Goal: Task Accomplishment & Management: Use online tool/utility

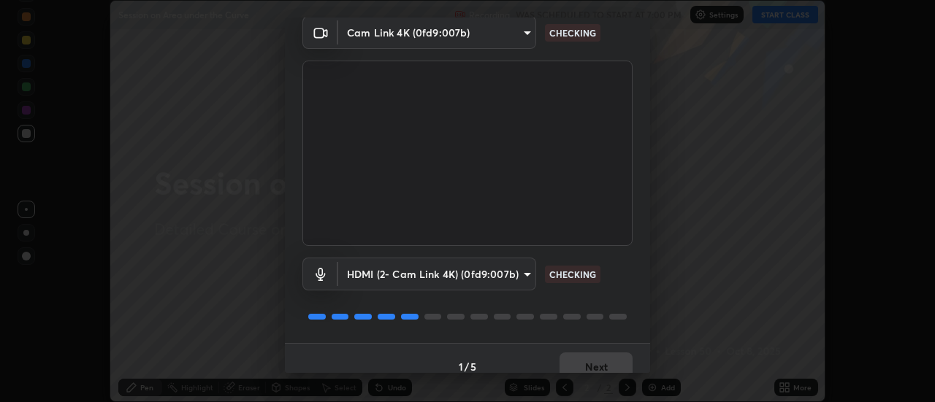
scroll to position [77, 0]
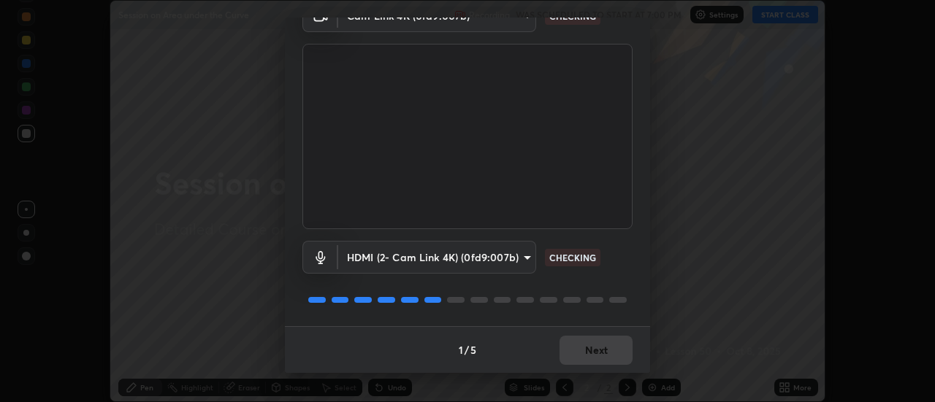
click at [585, 282] on div "HDMI (2- Cam Link 4K) (0fd9:007b) ea59c32b35dc3892c32d16398ff95b46312178fc2b163…" at bounding box center [467, 277] width 330 height 97
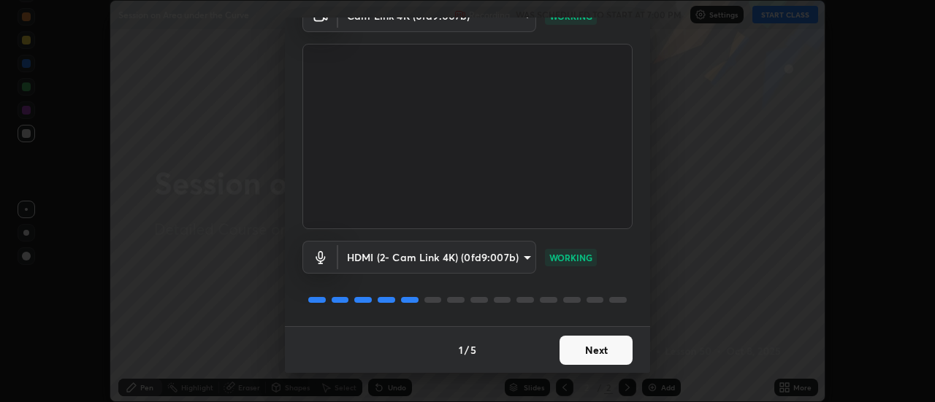
click at [590, 354] on button "Next" at bounding box center [595, 350] width 73 height 29
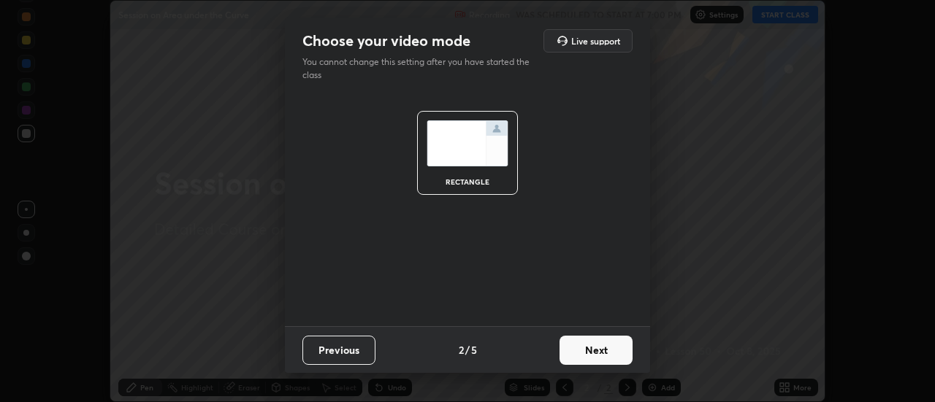
scroll to position [0, 0]
click at [592, 348] on button "Next" at bounding box center [595, 350] width 73 height 29
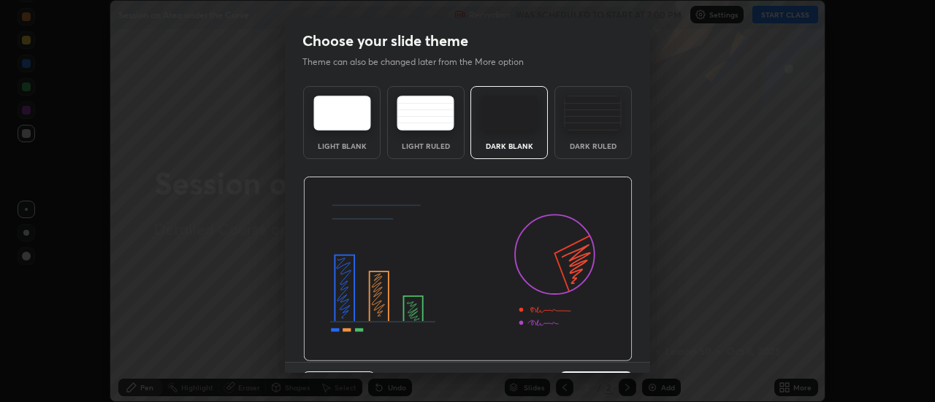
click at [586, 352] on img at bounding box center [467, 270] width 329 height 186
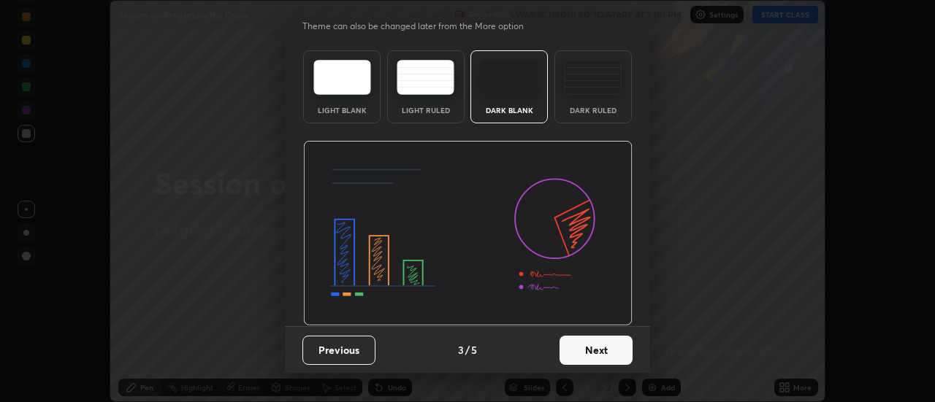
click at [569, 353] on button "Next" at bounding box center [595, 350] width 73 height 29
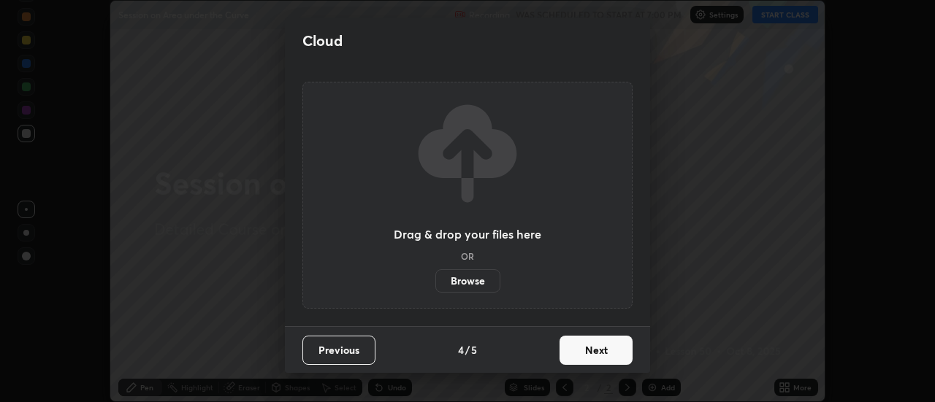
click at [570, 351] on button "Next" at bounding box center [595, 350] width 73 height 29
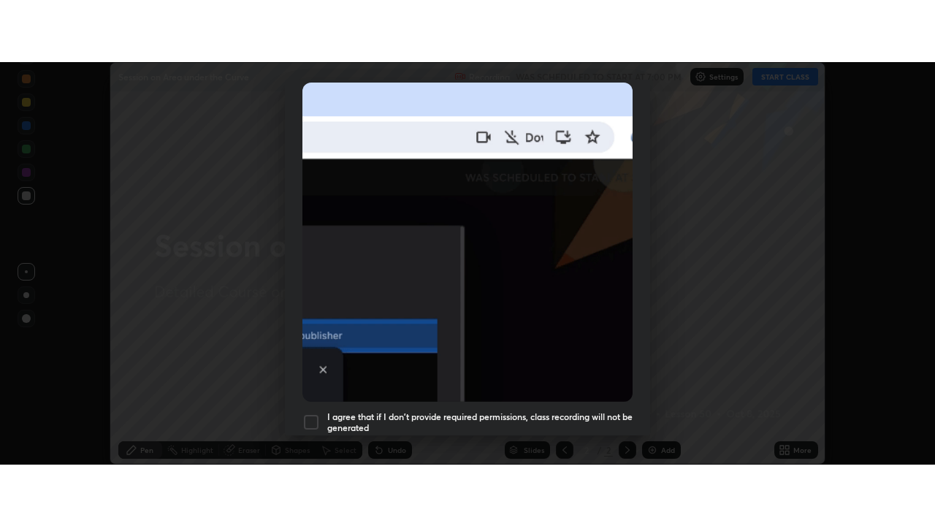
scroll to position [375, 0]
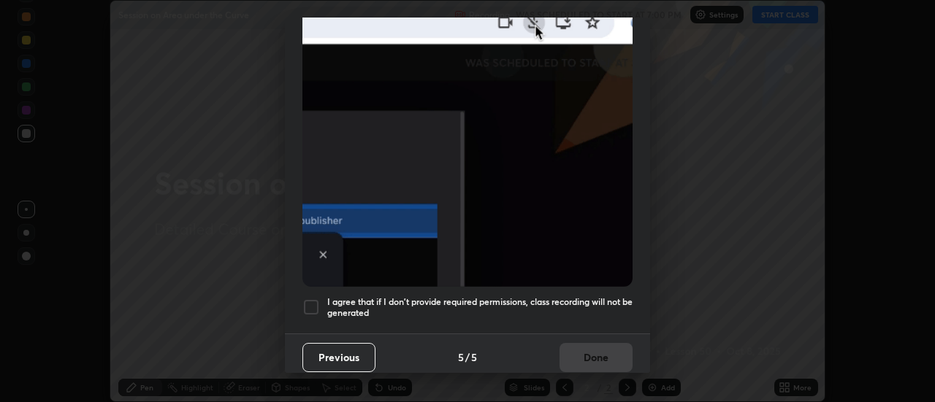
click at [310, 299] on div at bounding box center [311, 308] width 18 height 18
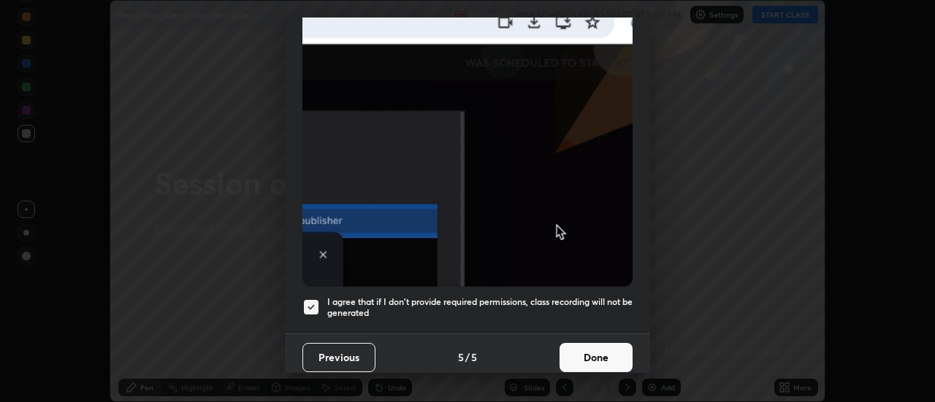
click at [584, 357] on button "Done" at bounding box center [595, 357] width 73 height 29
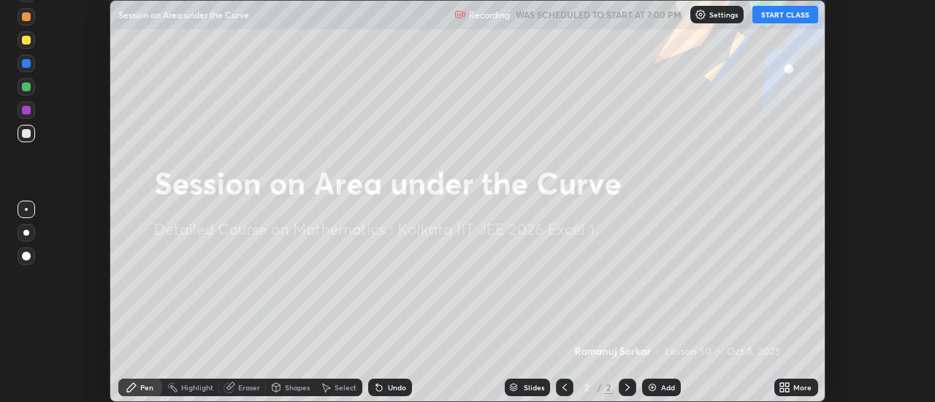
click at [787, 386] on icon at bounding box center [788, 385] width 4 height 4
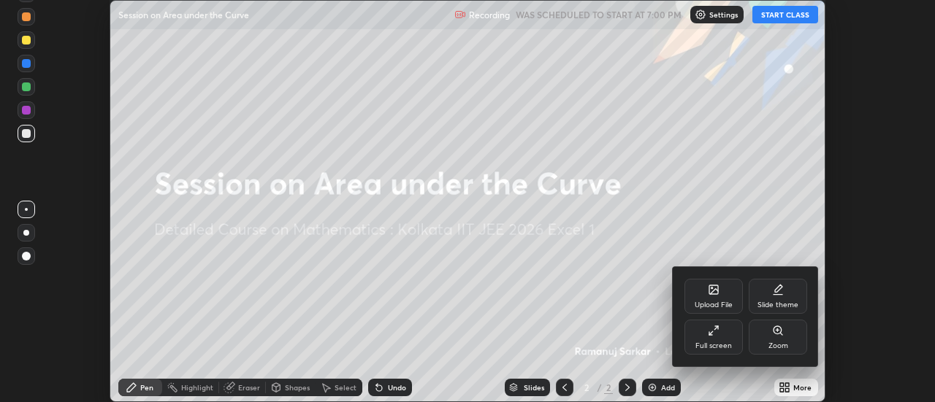
click at [713, 341] on div "Full screen" at bounding box center [713, 337] width 58 height 35
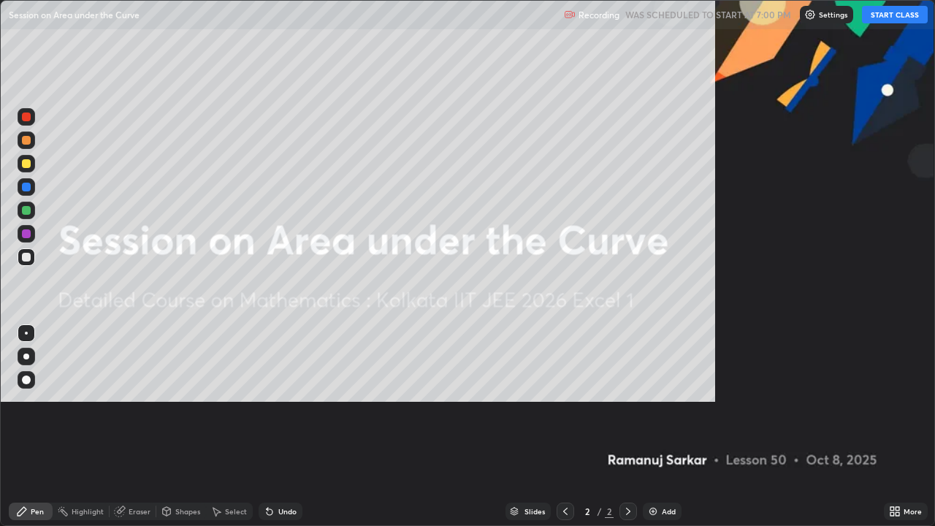
scroll to position [526, 935]
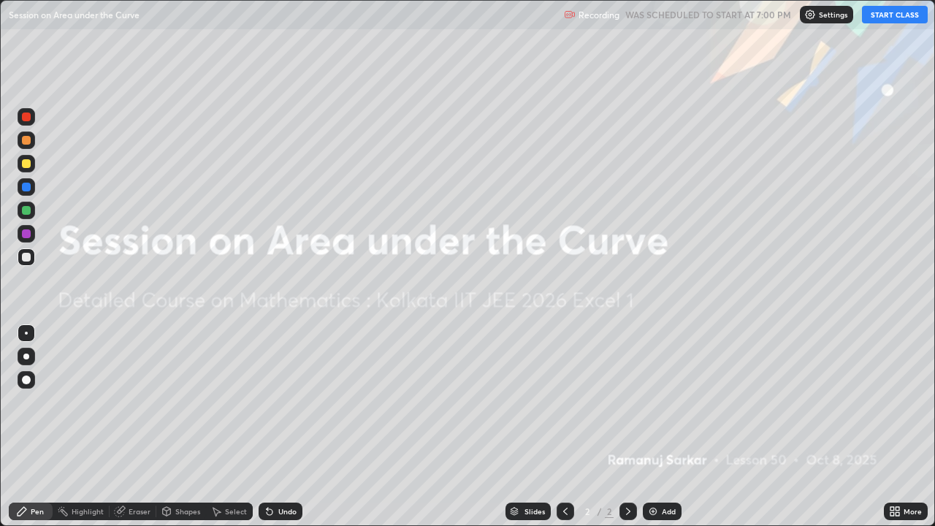
click at [884, 11] on button "START CLASS" at bounding box center [895, 15] width 66 height 18
click at [662, 402] on div "Add" at bounding box center [669, 511] width 14 height 7
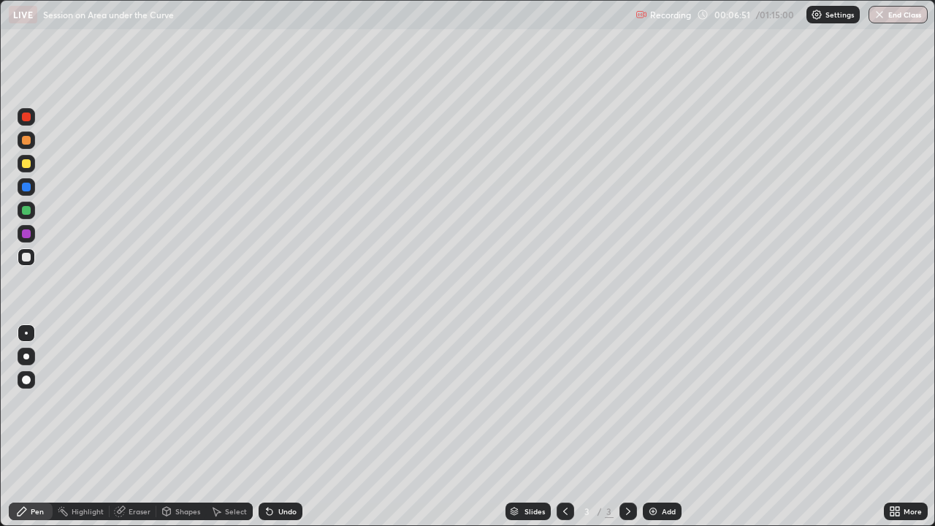
click at [274, 402] on div "Undo" at bounding box center [281, 511] width 44 height 18
click at [275, 402] on div "Undo" at bounding box center [281, 511] width 44 height 18
click at [274, 402] on div "Undo" at bounding box center [281, 511] width 44 height 18
click at [275, 402] on div "Undo" at bounding box center [281, 511] width 44 height 18
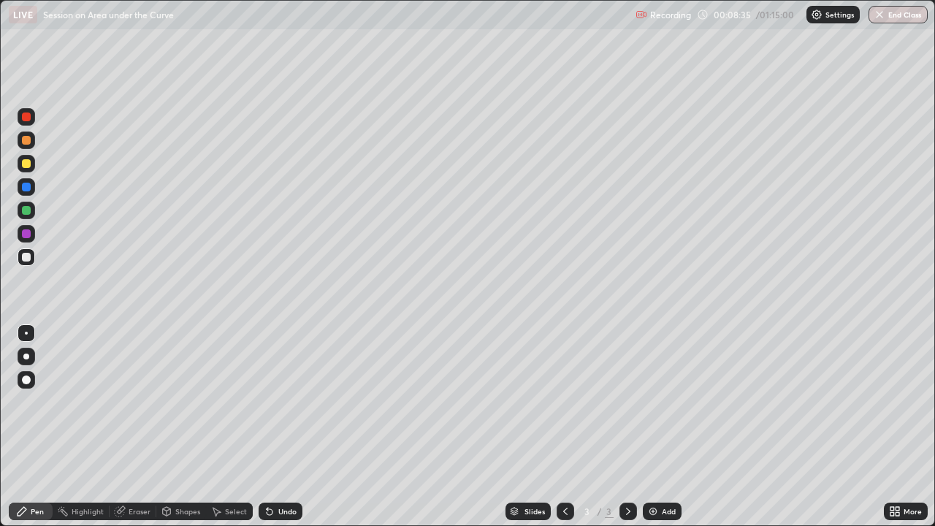
click at [269, 402] on icon at bounding box center [270, 512] width 6 height 6
click at [270, 402] on icon at bounding box center [270, 512] width 6 height 6
click at [28, 214] on div at bounding box center [26, 210] width 9 height 9
click at [29, 230] on div at bounding box center [26, 233] width 9 height 9
click at [19, 207] on div at bounding box center [27, 211] width 18 height 18
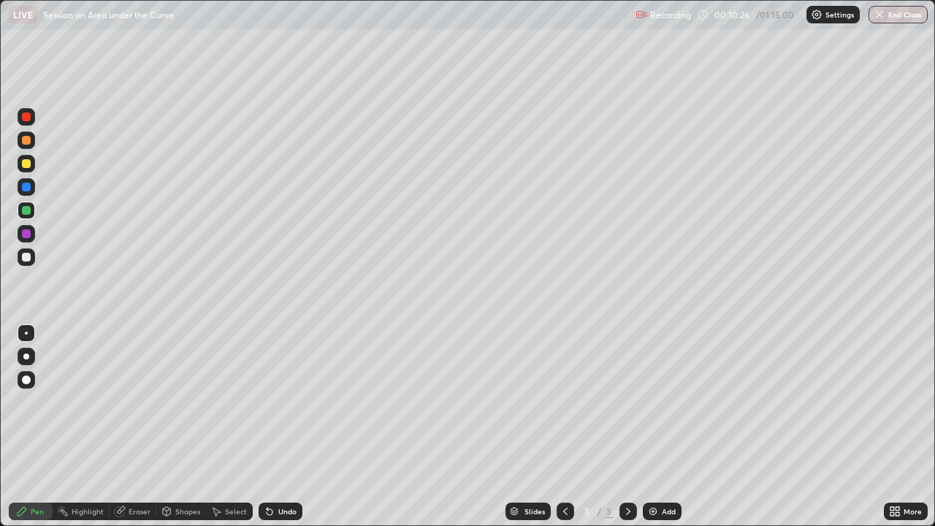
click at [232, 402] on div "Select" at bounding box center [236, 511] width 22 height 7
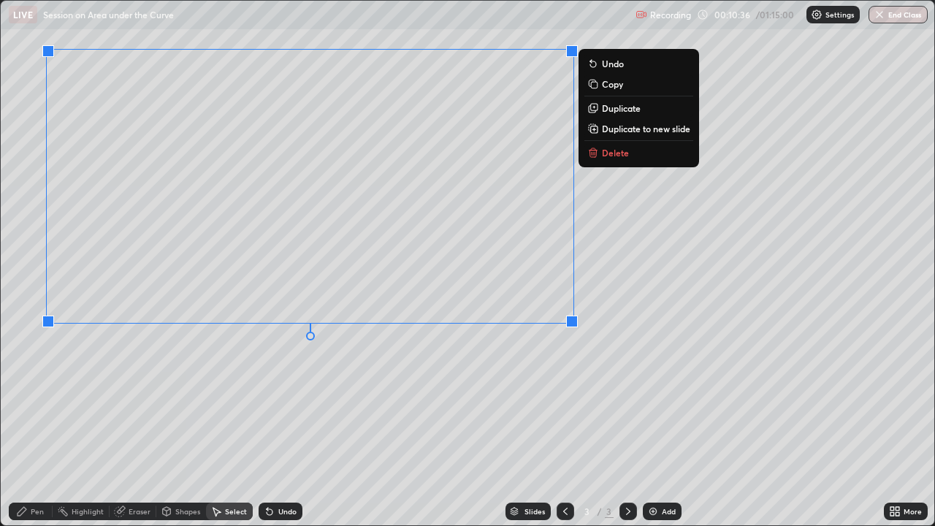
click at [576, 385] on div "0 ° Undo Copy Duplicate Duplicate to new slide Delete" at bounding box center [467, 263] width 933 height 524
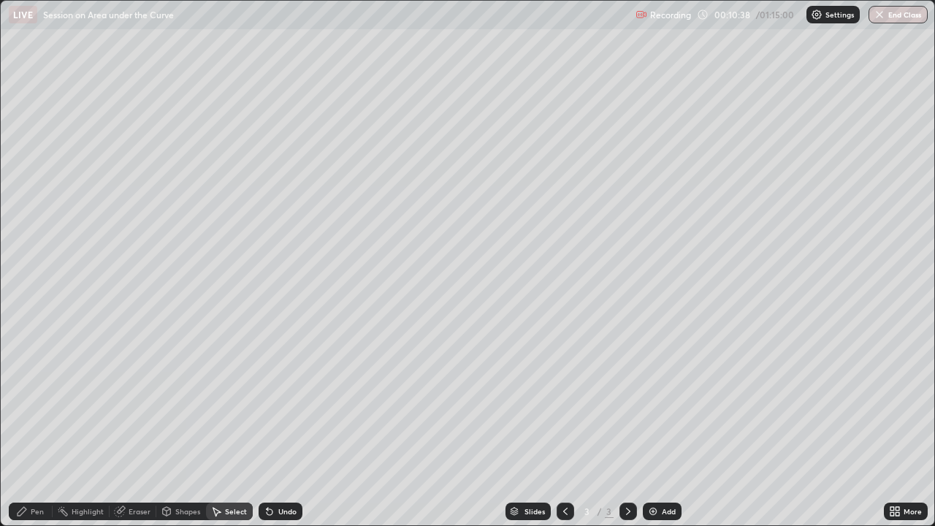
click at [34, 402] on div "Pen" at bounding box center [37, 511] width 13 height 7
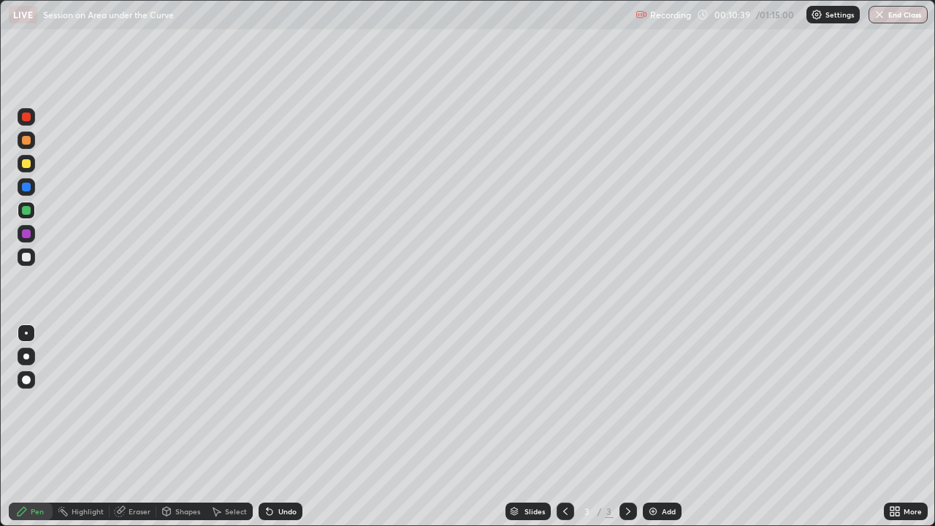
click at [30, 164] on div at bounding box center [26, 163] width 9 height 9
click at [28, 357] on div at bounding box center [26, 356] width 6 height 6
click at [278, 402] on div "Undo" at bounding box center [287, 511] width 18 height 7
click at [28, 208] on div at bounding box center [26, 210] width 9 height 9
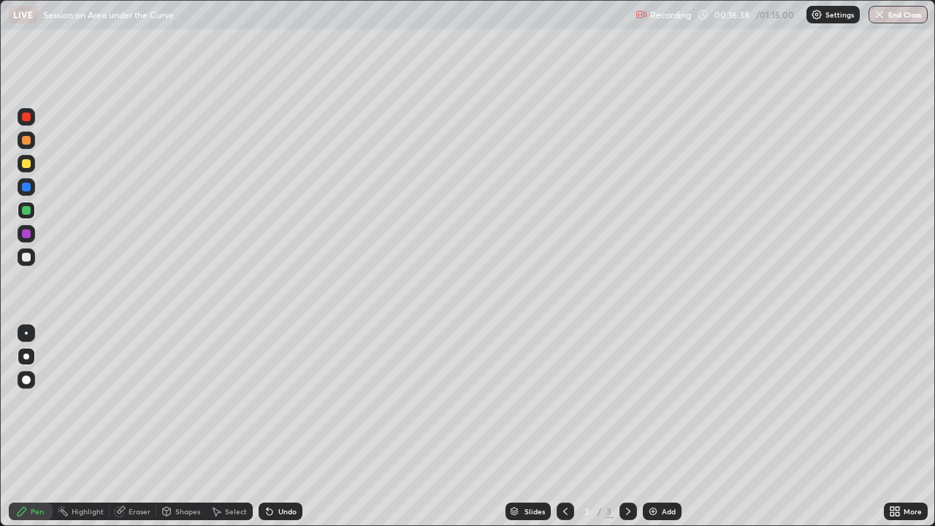
click at [278, 402] on div "Undo" at bounding box center [287, 511] width 18 height 7
click at [275, 402] on div "Undo" at bounding box center [281, 511] width 44 height 18
click at [277, 402] on div "Undo" at bounding box center [281, 511] width 44 height 18
click at [275, 402] on div "Undo" at bounding box center [281, 511] width 44 height 18
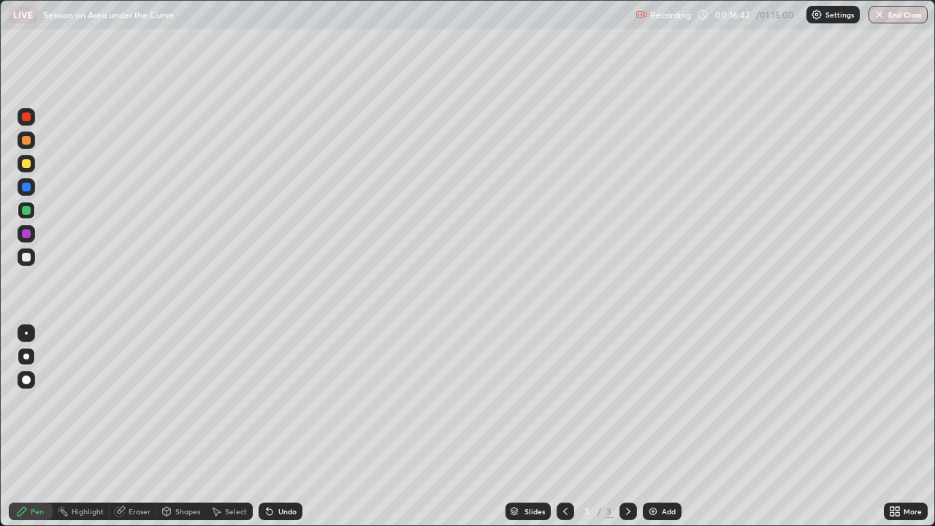
click at [278, 402] on div "Undo" at bounding box center [287, 511] width 18 height 7
click at [27, 140] on div at bounding box center [26, 140] width 9 height 9
click at [284, 402] on div "Undo" at bounding box center [287, 511] width 18 height 7
click at [286, 402] on div "Undo" at bounding box center [287, 511] width 18 height 7
click at [279, 402] on div "Undo" at bounding box center [287, 511] width 18 height 7
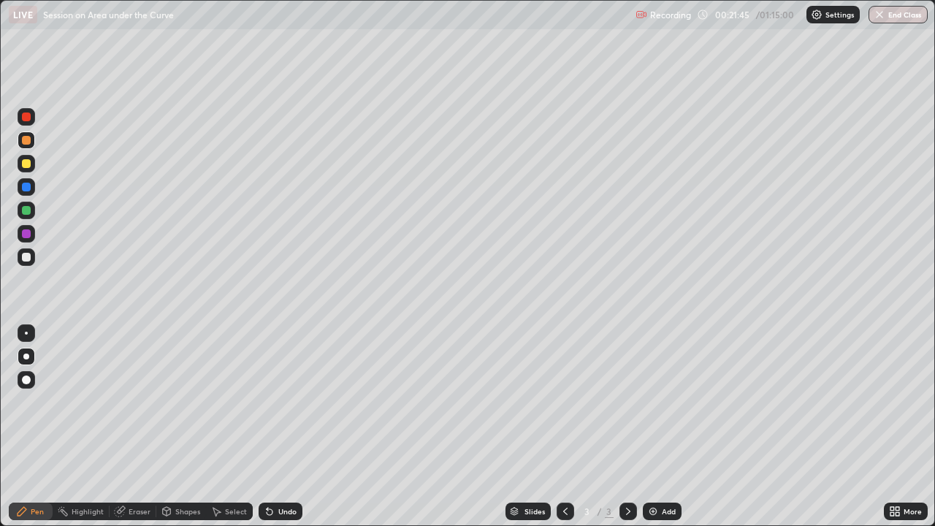
click at [143, 402] on div "Eraser" at bounding box center [140, 511] width 22 height 7
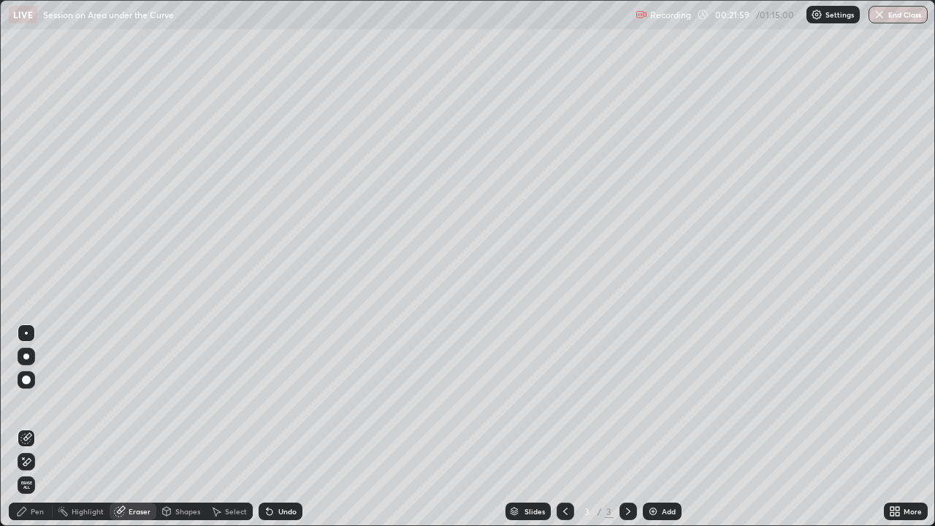
click at [44, 402] on div "Pen" at bounding box center [31, 511] width 44 height 18
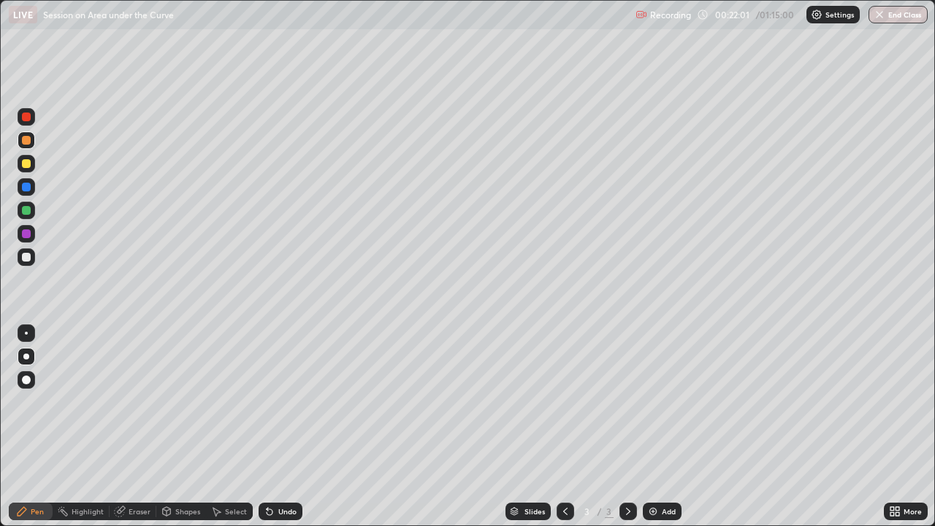
click at [29, 170] on div at bounding box center [27, 164] width 18 height 18
click at [141, 402] on div "Eraser" at bounding box center [140, 511] width 22 height 7
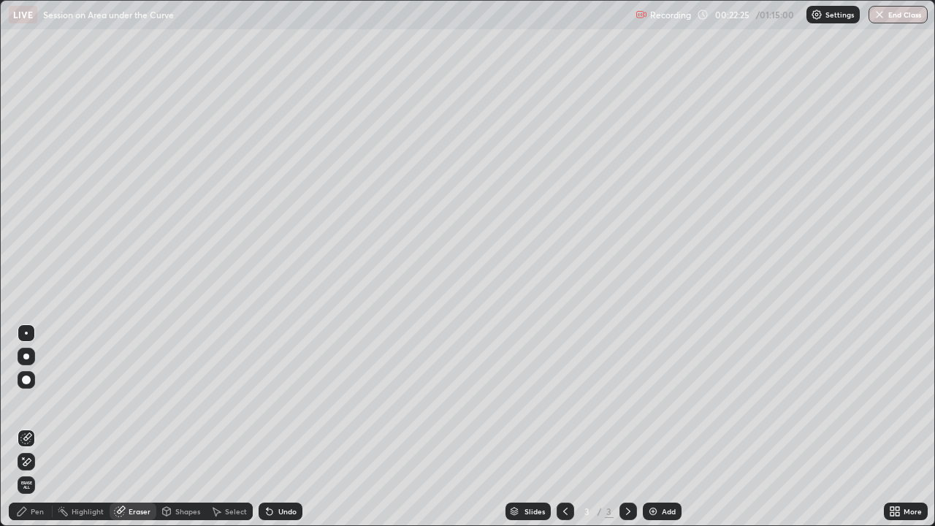
click at [39, 402] on div "Pen" at bounding box center [31, 511] width 44 height 18
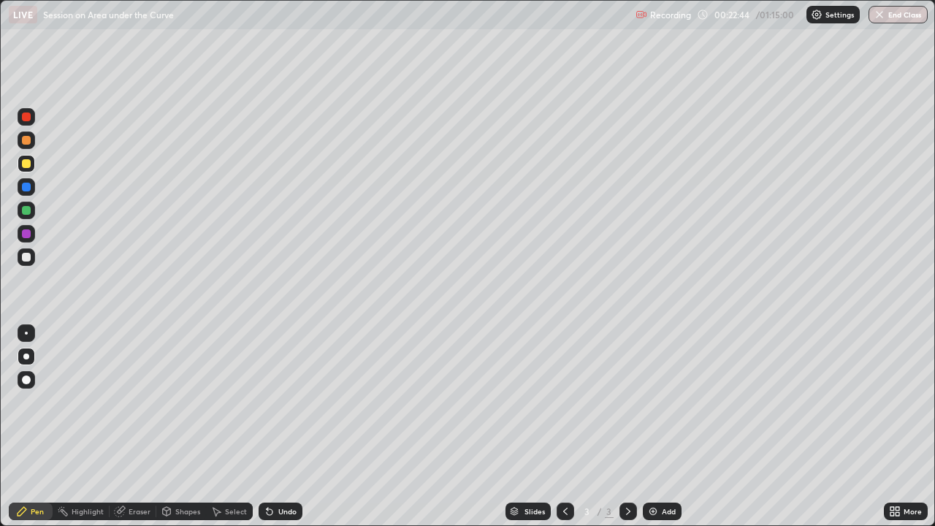
click at [137, 402] on div "Eraser" at bounding box center [140, 511] width 22 height 7
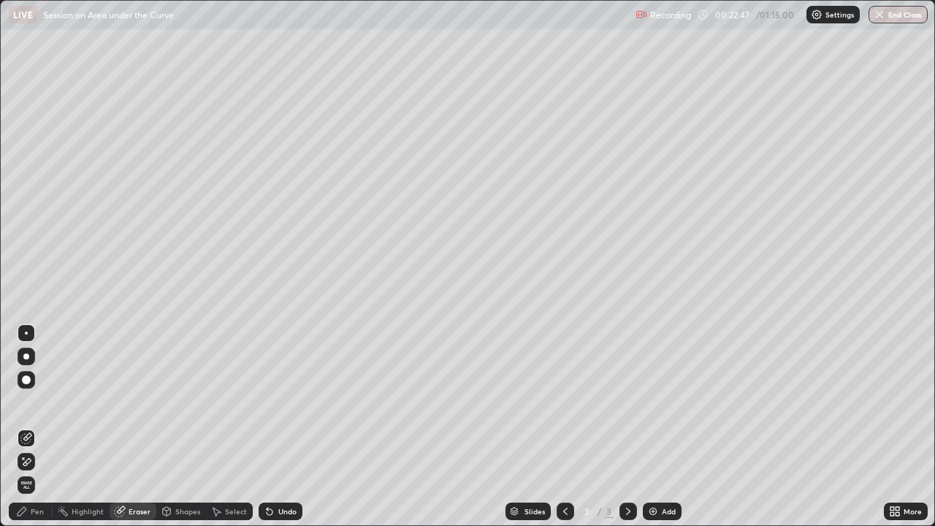
click at [30, 402] on div "Pen" at bounding box center [31, 511] width 44 height 18
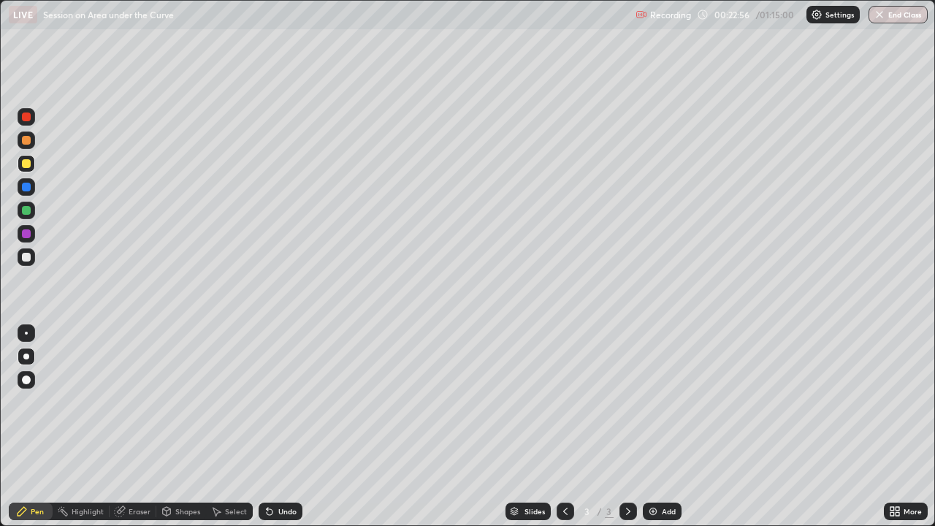
click at [31, 115] on div at bounding box center [27, 117] width 18 height 18
click at [665, 402] on div "Add" at bounding box center [662, 511] width 39 height 18
click at [28, 165] on div at bounding box center [26, 163] width 9 height 9
click at [267, 402] on icon at bounding box center [270, 512] width 6 height 6
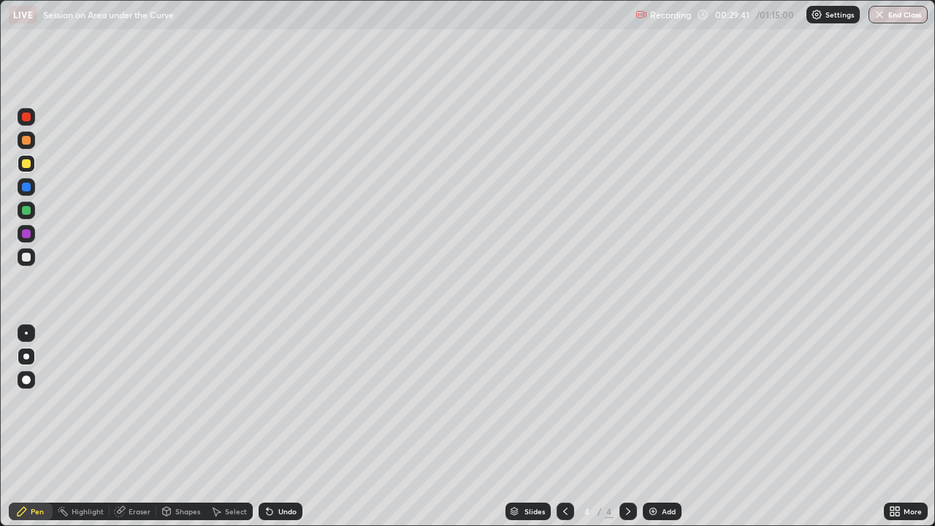
click at [23, 142] on div at bounding box center [26, 140] width 9 height 9
click at [269, 402] on div "Undo" at bounding box center [281, 511] width 44 height 18
click at [27, 117] on div at bounding box center [26, 116] width 9 height 9
click at [23, 145] on div at bounding box center [27, 140] width 18 height 18
click at [289, 402] on div "Undo" at bounding box center [287, 511] width 18 height 7
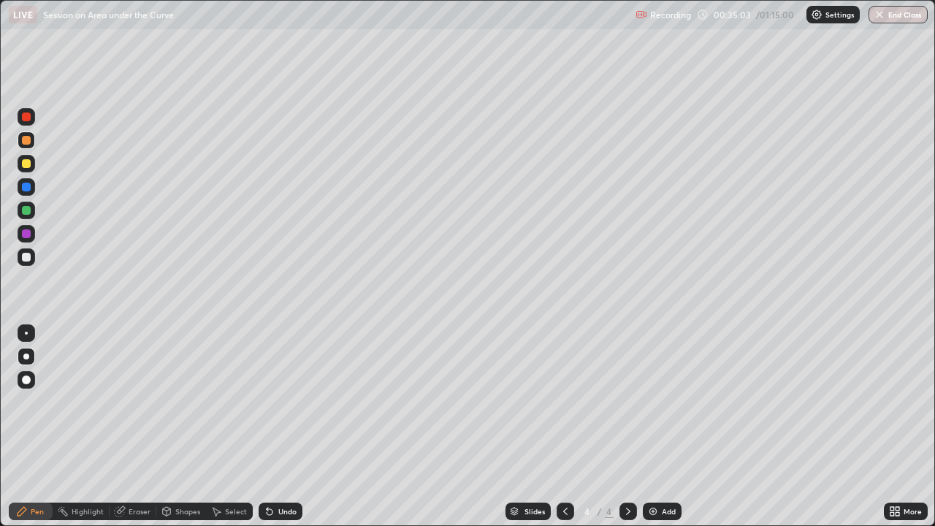
click at [234, 402] on div "Select" at bounding box center [236, 511] width 22 height 7
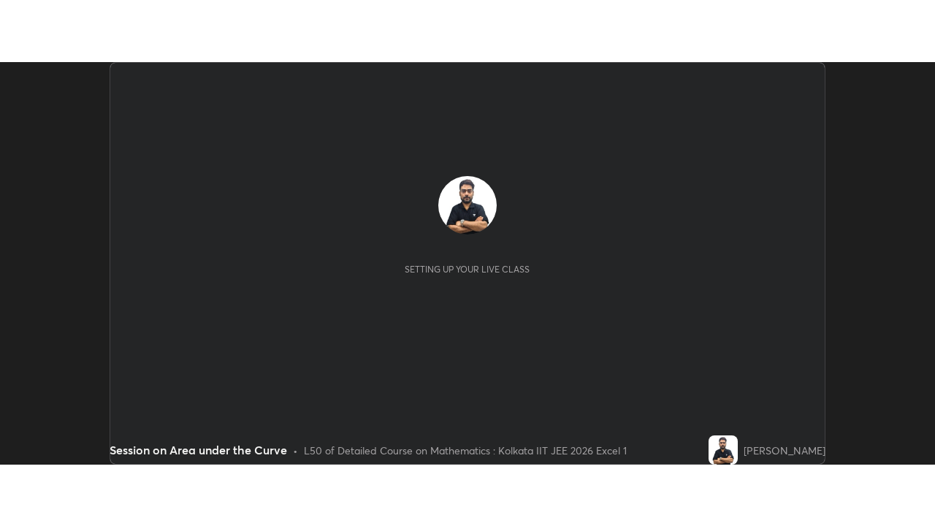
scroll to position [402, 934]
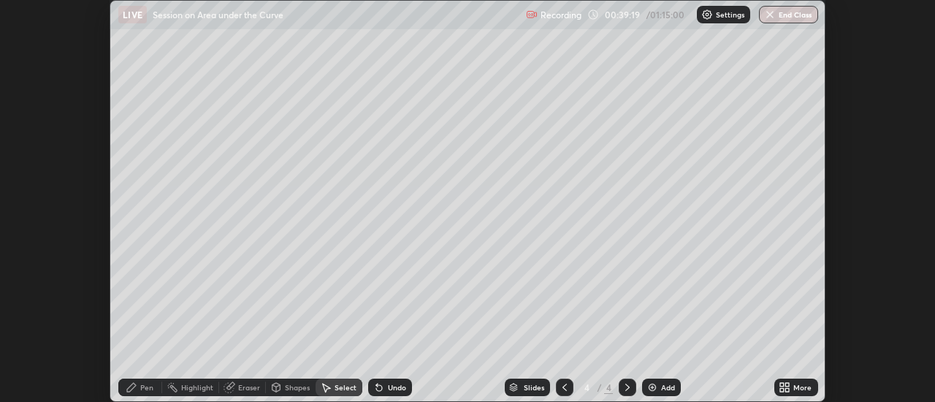
click at [775, 384] on div "More" at bounding box center [796, 388] width 44 height 18
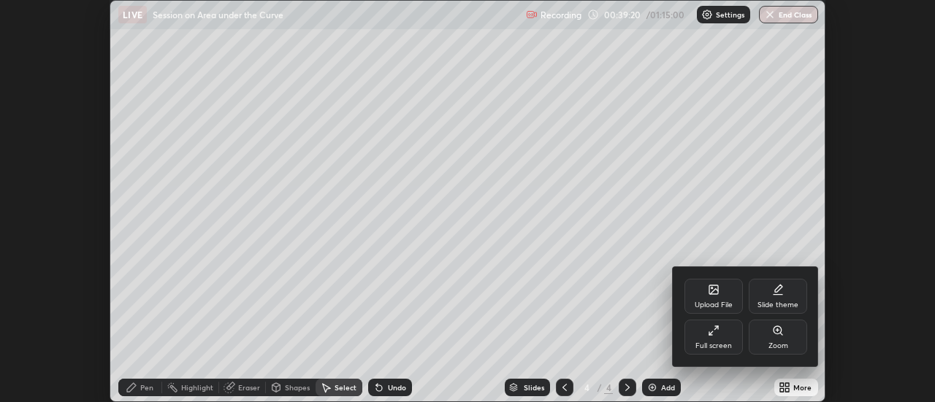
click at [716, 333] on icon at bounding box center [714, 331] width 12 height 12
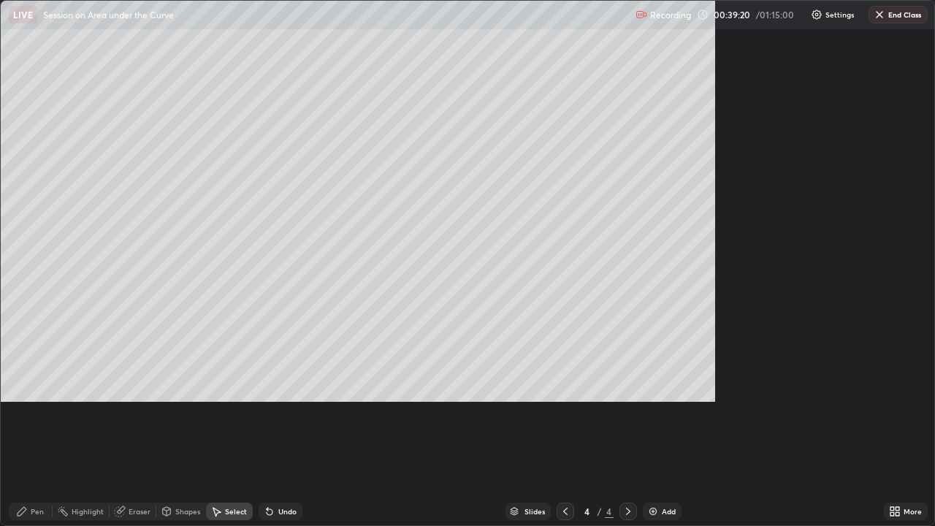
scroll to position [526, 935]
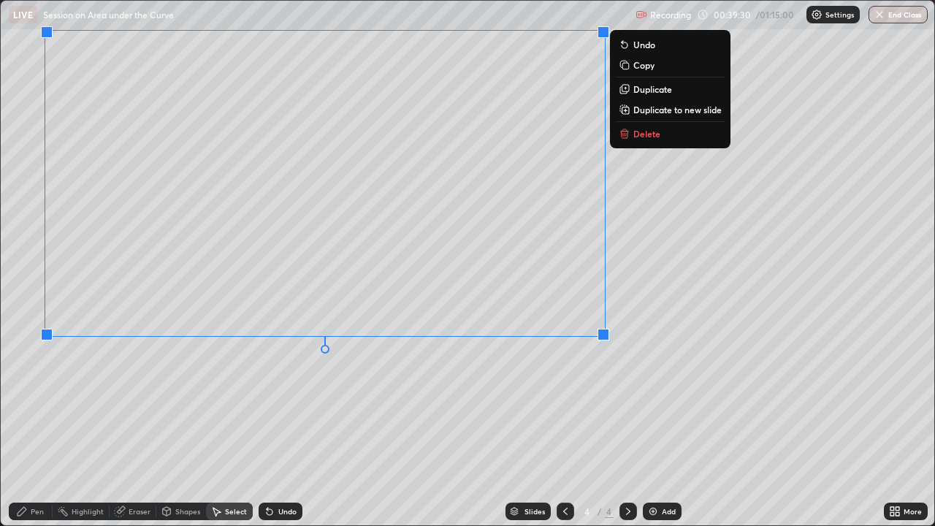
click at [620, 401] on div "0 ° Undo Copy Duplicate Duplicate to new slide Delete" at bounding box center [467, 263] width 933 height 524
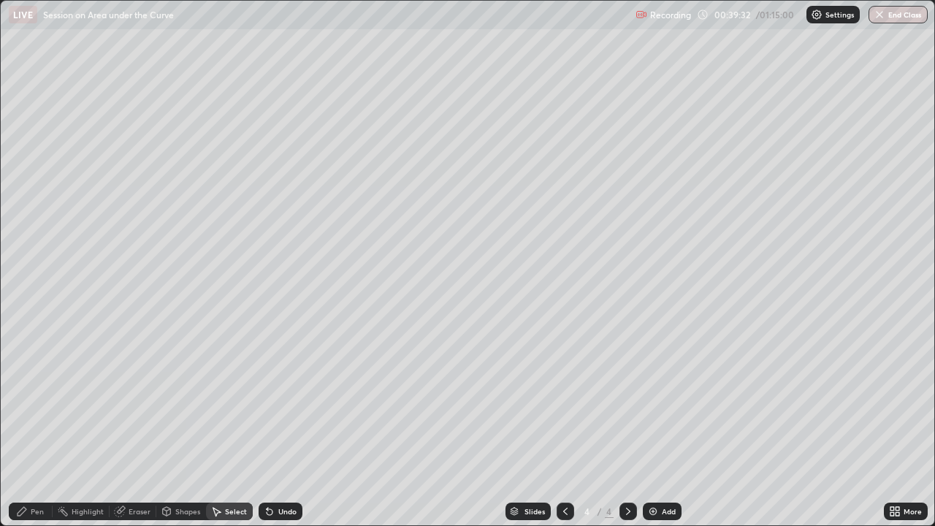
click at [39, 402] on div "Pen" at bounding box center [37, 511] width 13 height 7
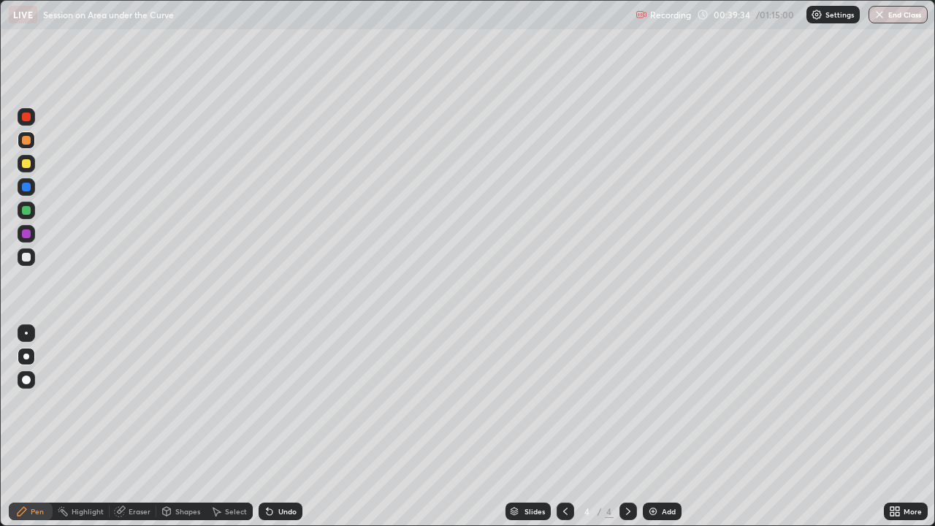
click at [26, 210] on div at bounding box center [26, 210] width 9 height 9
click at [666, 402] on div "Add" at bounding box center [669, 511] width 14 height 7
click at [26, 167] on div at bounding box center [26, 163] width 9 height 9
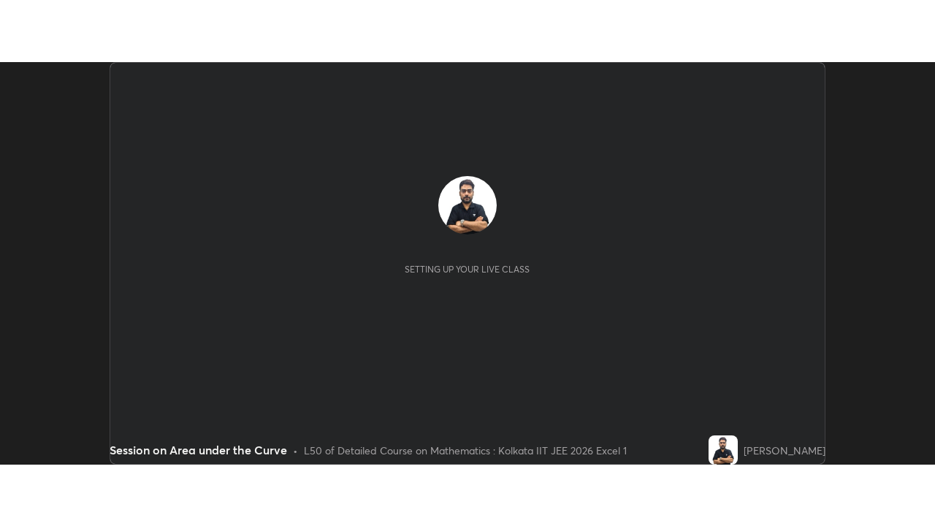
scroll to position [402, 935]
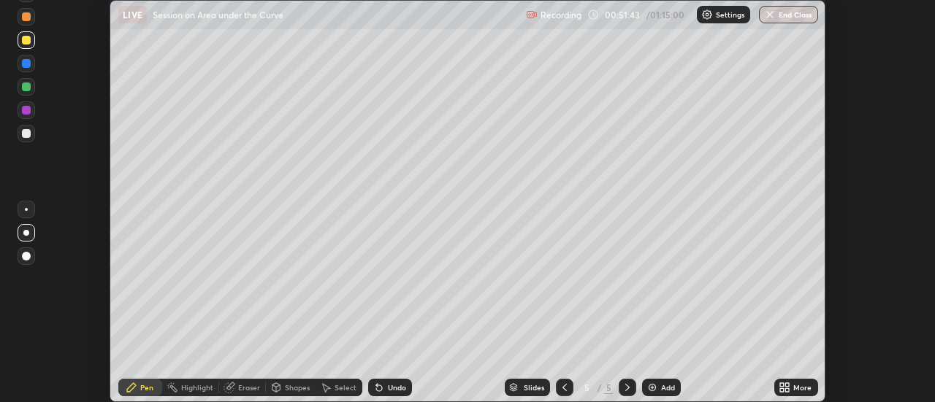
click at [787, 390] on icon at bounding box center [788, 391] width 4 height 4
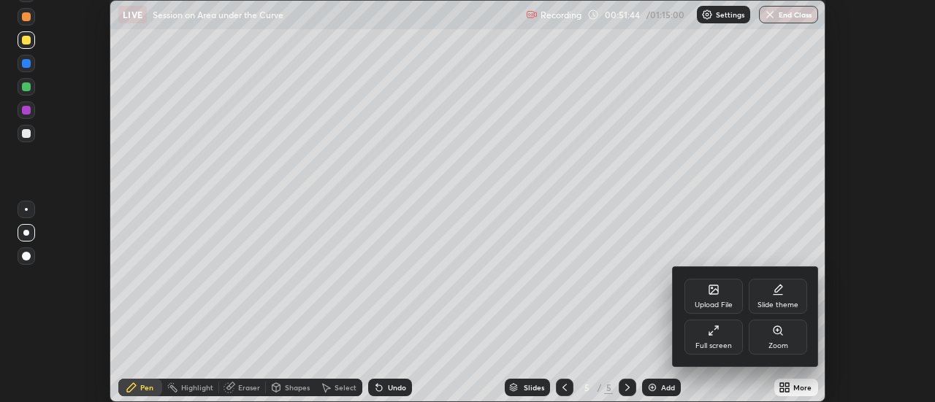
click at [719, 337] on div "Full screen" at bounding box center [713, 337] width 58 height 35
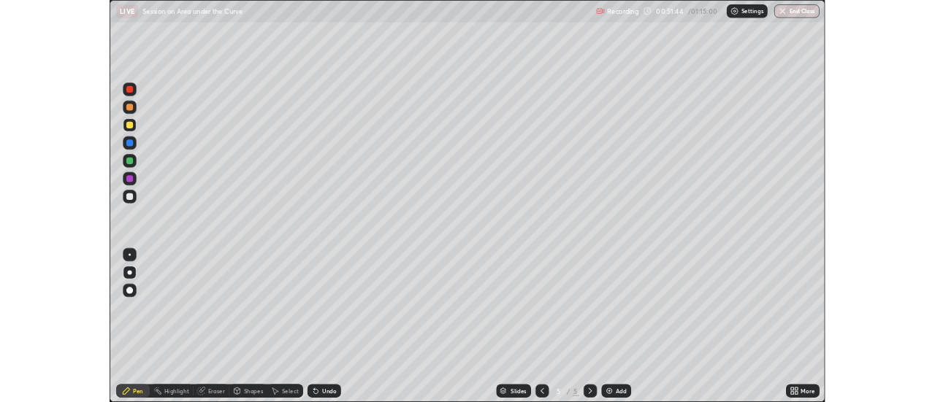
scroll to position [526, 935]
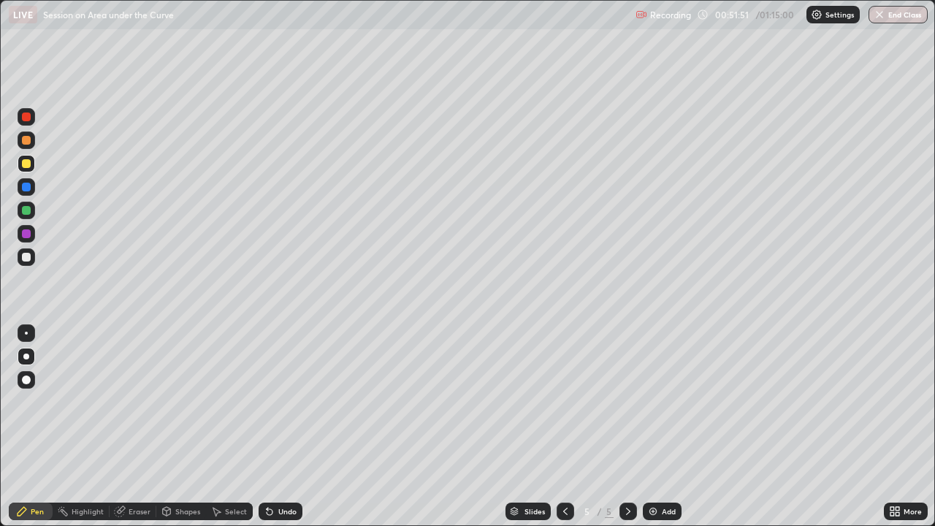
click at [280, 402] on div "Undo" at bounding box center [281, 511] width 44 height 18
click at [276, 402] on div "Undo" at bounding box center [281, 511] width 44 height 18
click at [229, 402] on div "Select" at bounding box center [236, 511] width 22 height 7
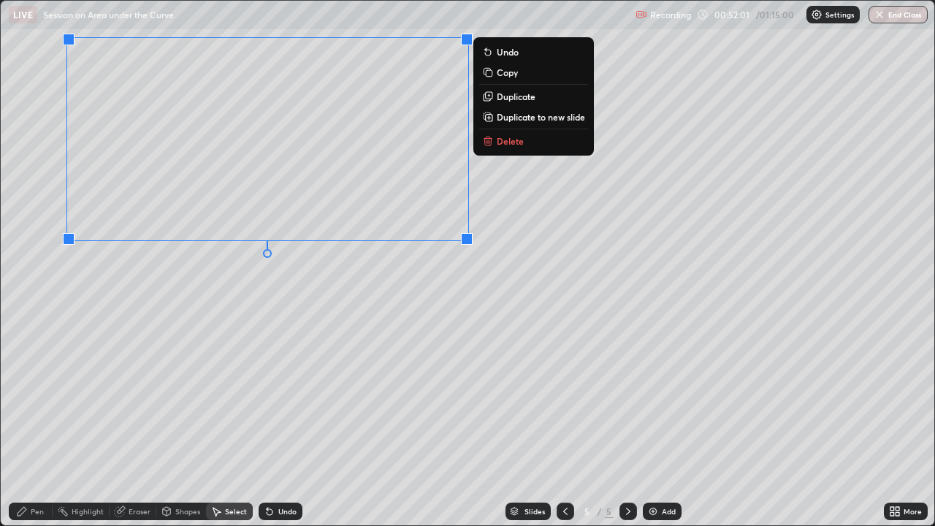
click at [461, 324] on div "0 ° Undo Copy Duplicate Duplicate to new slide Delete" at bounding box center [467, 263] width 933 height 524
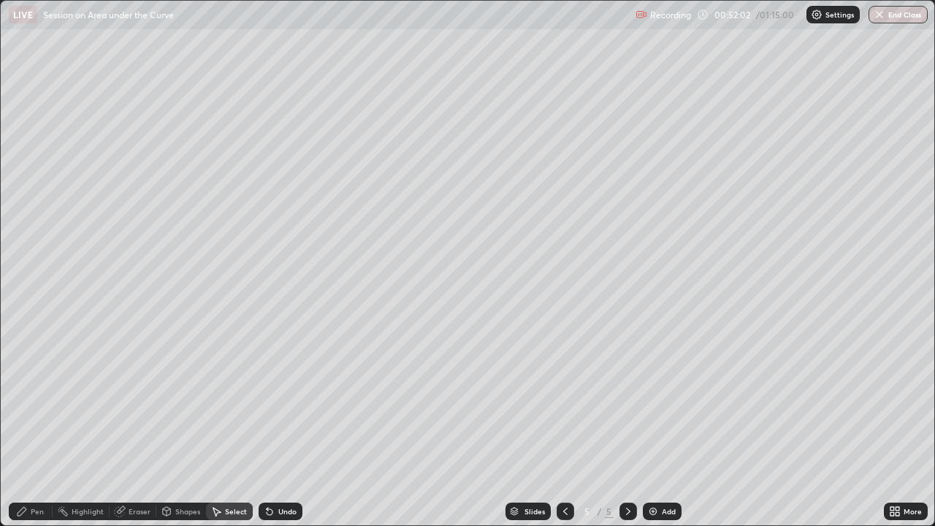
click at [39, 402] on div "Pen" at bounding box center [37, 511] width 13 height 7
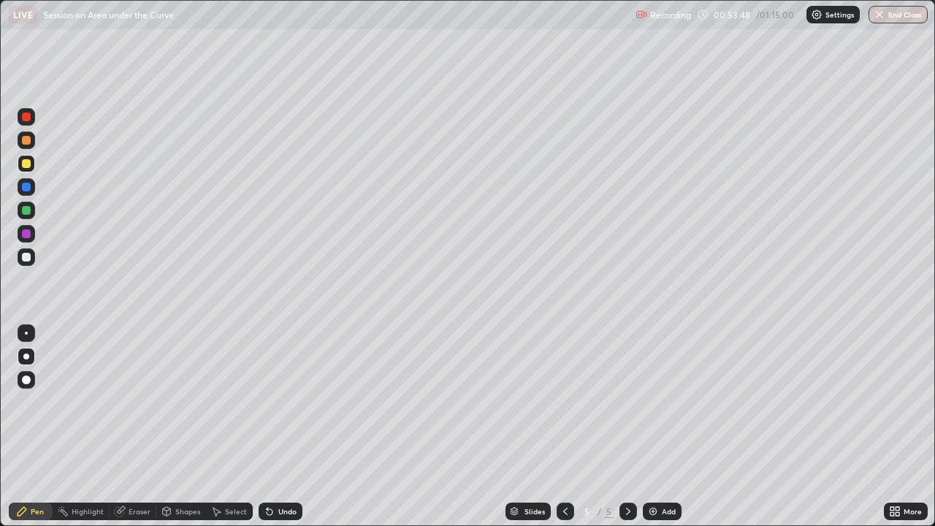
click at [28, 234] on div at bounding box center [26, 233] width 9 height 9
click at [29, 209] on div at bounding box center [26, 210] width 9 height 9
click at [668, 402] on div "Add" at bounding box center [662, 511] width 39 height 18
click at [30, 169] on div at bounding box center [27, 164] width 18 height 18
click at [26, 186] on div at bounding box center [26, 187] width 9 height 9
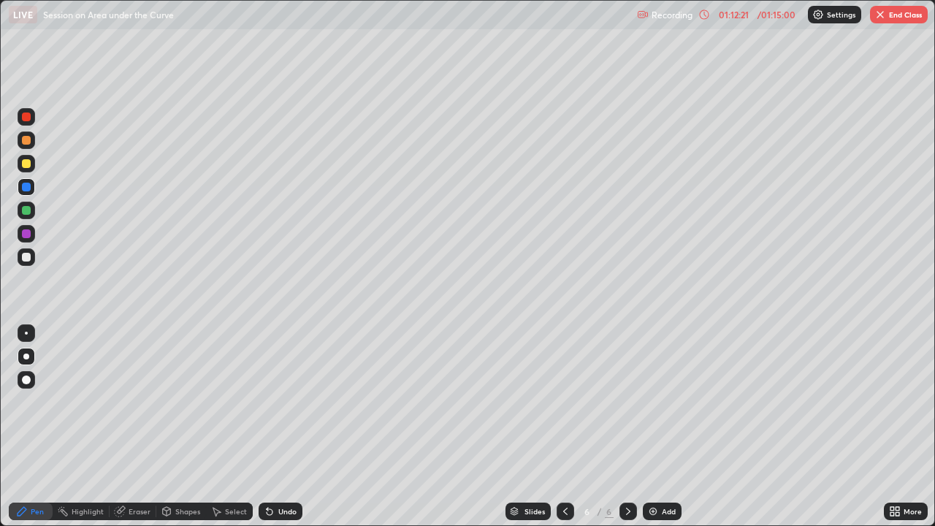
click at [25, 145] on div at bounding box center [27, 140] width 18 height 18
click at [31, 165] on div at bounding box center [27, 164] width 18 height 18
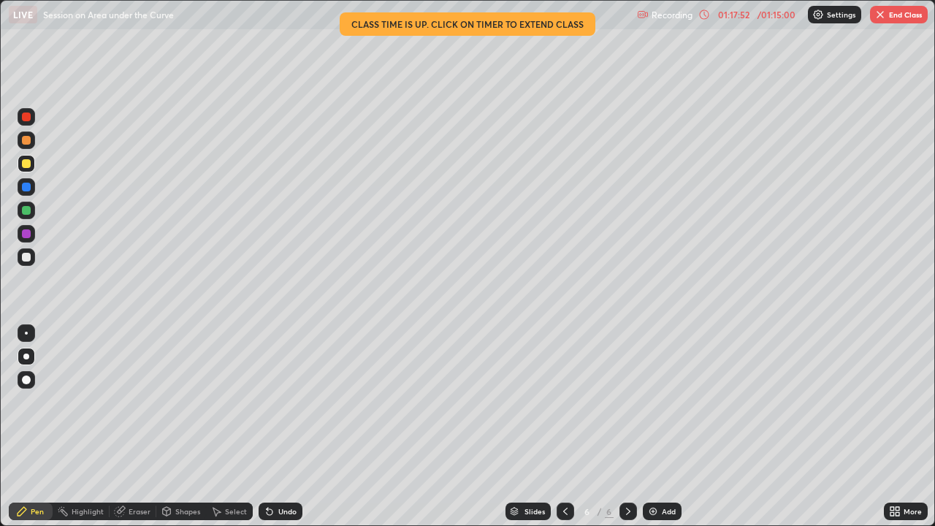
click at [887, 13] on button "End Class" at bounding box center [899, 15] width 58 height 18
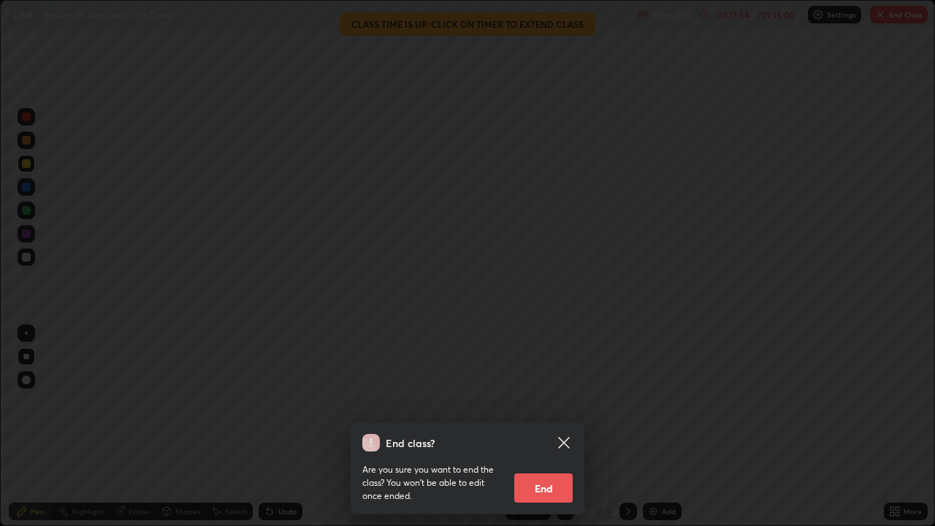
click at [562, 402] on button "End" at bounding box center [543, 487] width 58 height 29
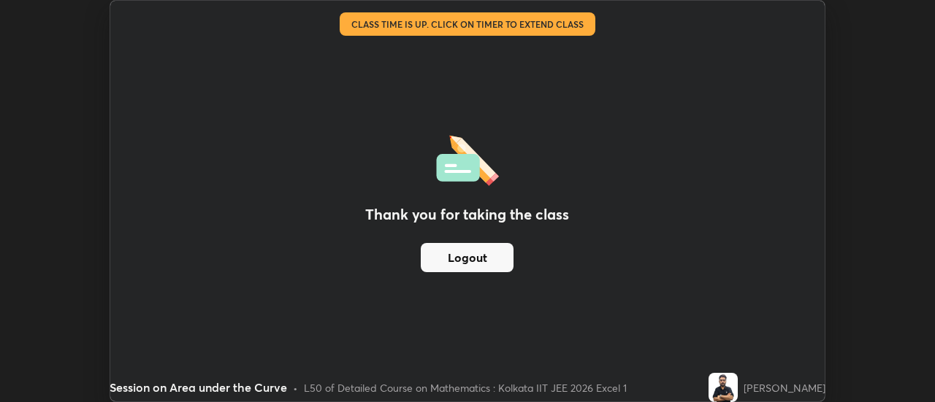
scroll to position [72635, 72102]
